Goal: Task Accomplishment & Management: Complete application form

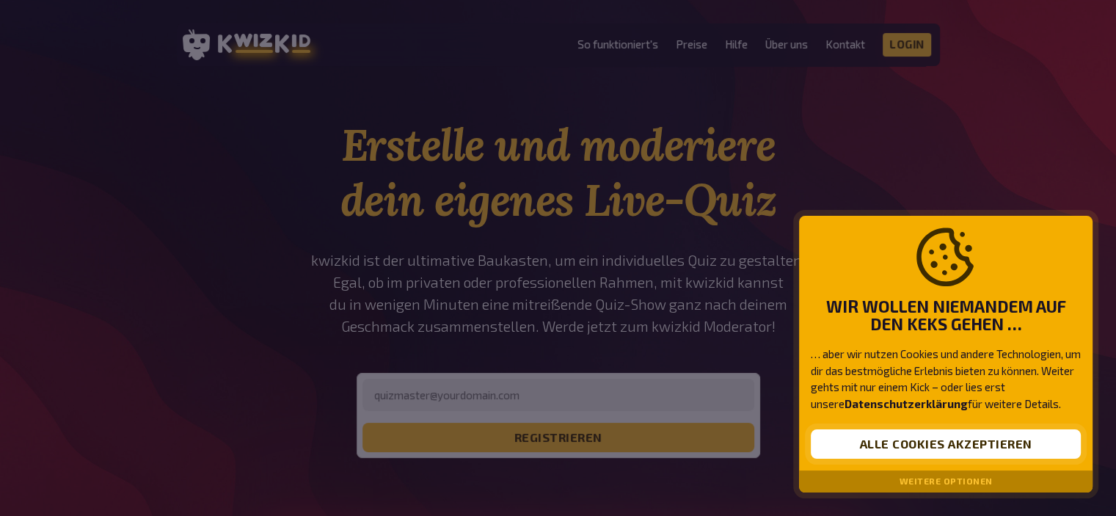
click at [873, 438] on button "Alle Cookies akzeptieren" at bounding box center [946, 443] width 270 height 29
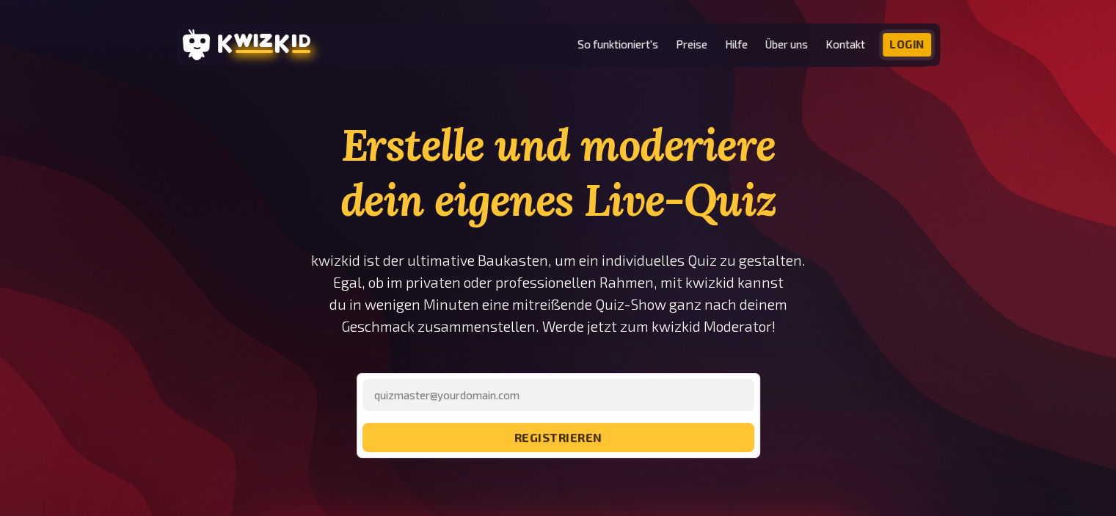
click at [894, 49] on link "Login" at bounding box center [907, 44] width 48 height 23
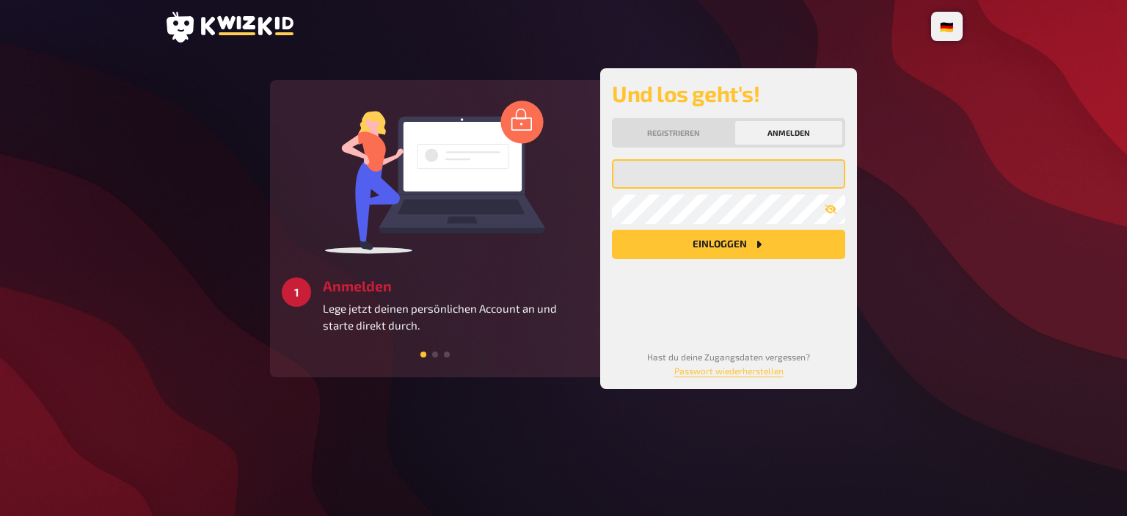
click at [742, 167] on input "email" at bounding box center [728, 173] width 233 height 29
type input "[PERSON_NAME][EMAIL_ADDRESS][DOMAIN_NAME]"
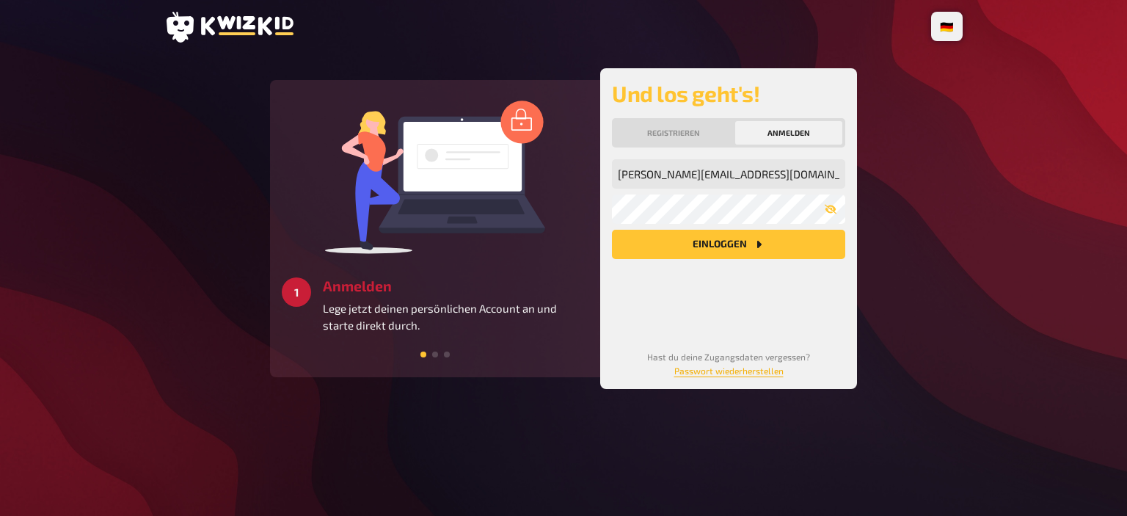
click at [770, 368] on link "Passwort wiederherstellen" at bounding box center [729, 371] width 109 height 10
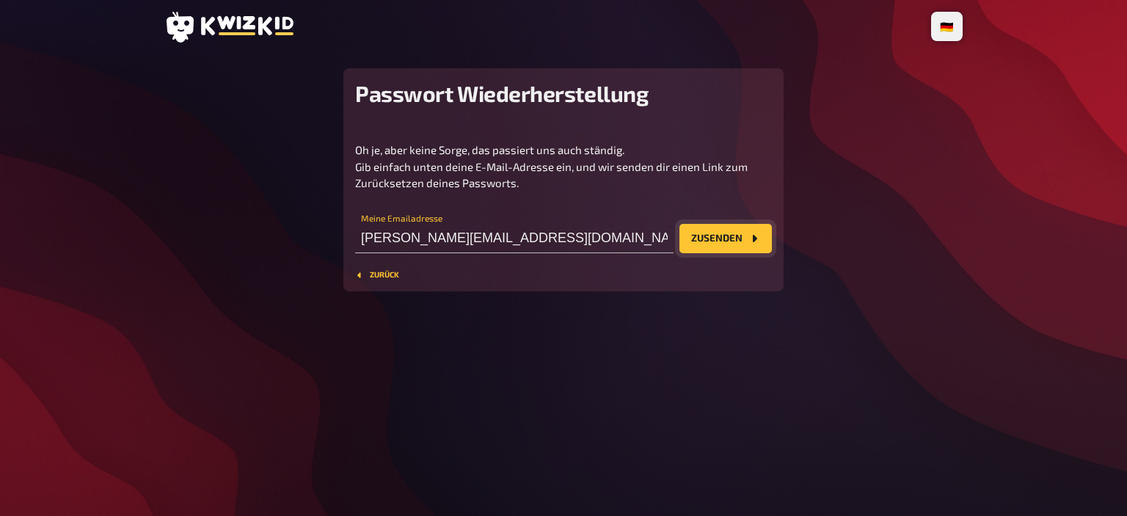
click at [751, 243] on icon "Zusenden" at bounding box center [755, 239] width 12 height 12
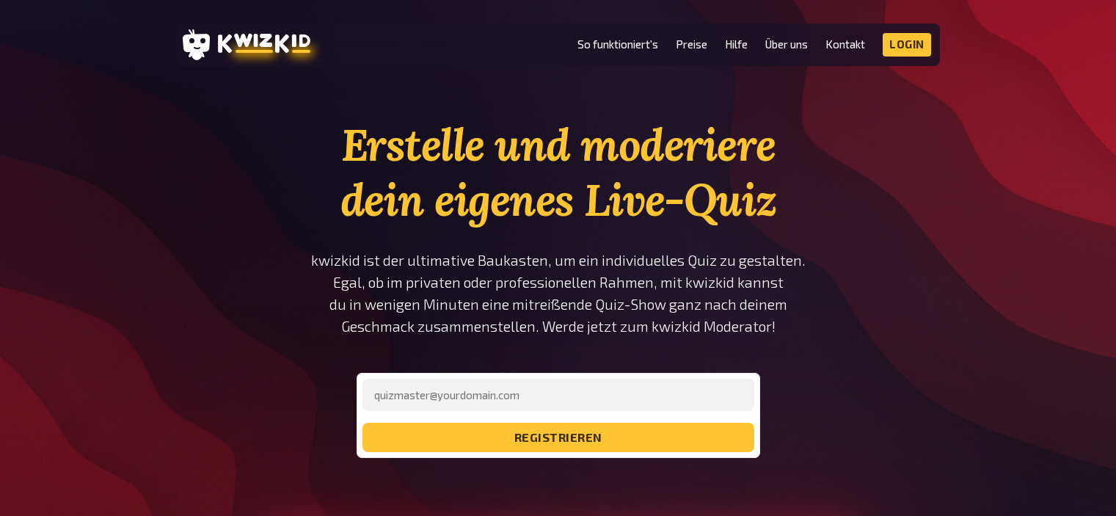
click at [549, 396] on input "email" at bounding box center [559, 395] width 392 height 32
type input "leni.schnabel08@gmail.com"
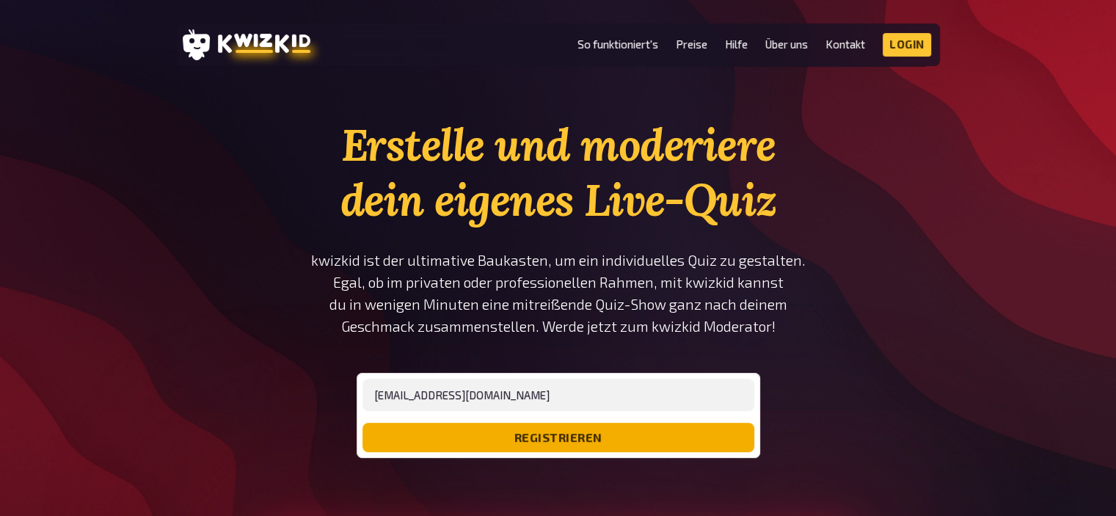
click at [550, 432] on button "registrieren" at bounding box center [559, 437] width 392 height 29
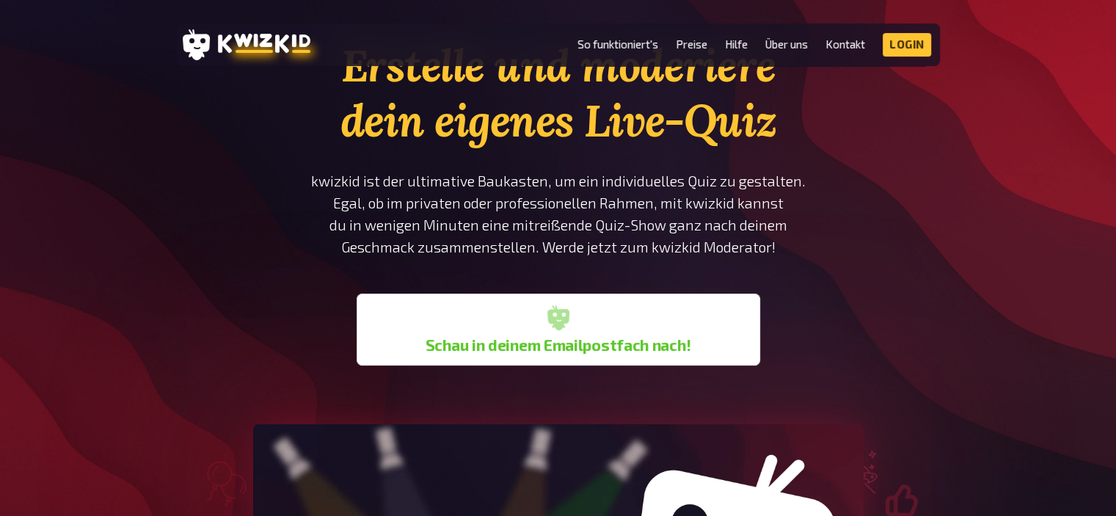
scroll to position [79, 0]
